Goal: Task Accomplishment & Management: Manage account settings

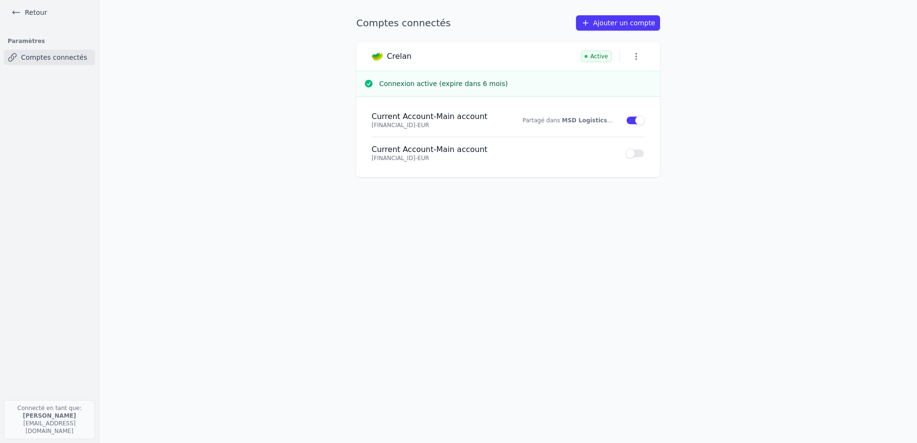
click at [628, 154] on button "Use setting" at bounding box center [634, 153] width 19 height 10
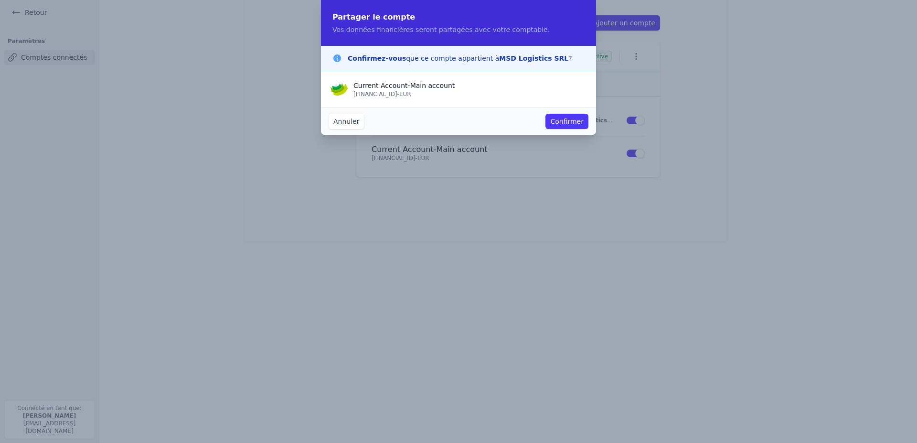
click at [566, 119] on button "Confirmer" at bounding box center [566, 121] width 43 height 15
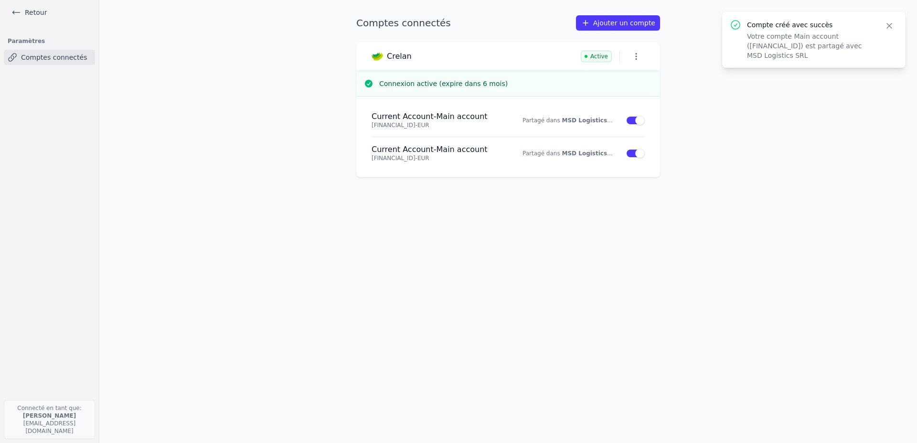
click at [892, 18] on div "Compte créé avec succès Votre compte Main account (BE53750707963453) est partag…" at bounding box center [813, 39] width 183 height 56
click at [888, 25] on icon "button" at bounding box center [889, 26] width 10 height 10
click at [614, 158] on li "Current Account - Main account [FINANCIAL_ID] - EUR Partagé dans MSD Logistics …" at bounding box center [507, 153] width 273 height 32
click at [636, 182] on div "Comptes connectés Ajouter un compte Crelan Active Connexion active (expire dans…" at bounding box center [508, 221] width 334 height 412
click at [599, 164] on li "Current Account - Main account [FINANCIAL_ID] - EUR Partagé dans MSD Logistics …" at bounding box center [507, 153] width 273 height 32
